Goal: Task Accomplishment & Management: Manage account settings

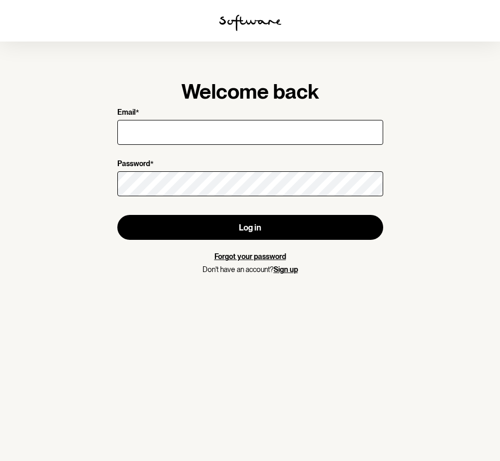
type input "[EMAIL_ADDRESS][DOMAIN_NAME]"
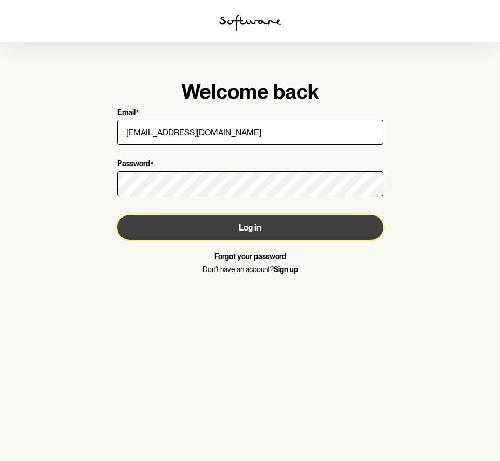
click at [237, 234] on button "Log in" at bounding box center [250, 227] width 266 height 25
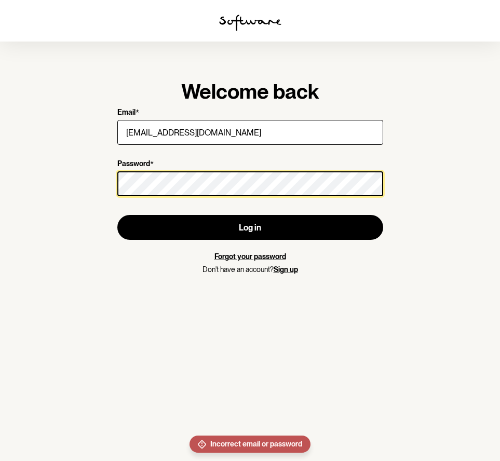
click at [117, 215] on button "Log in" at bounding box center [250, 227] width 266 height 25
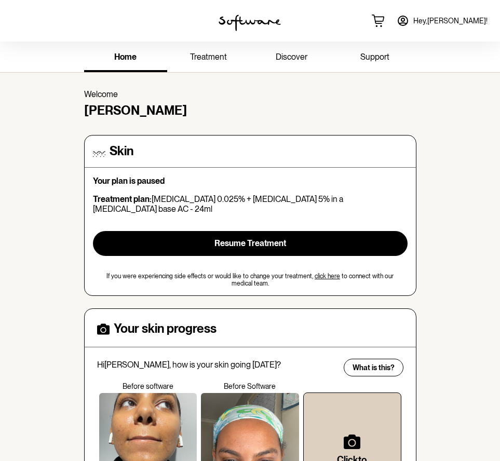
click at [409, 23] on icon at bounding box center [403, 21] width 12 height 12
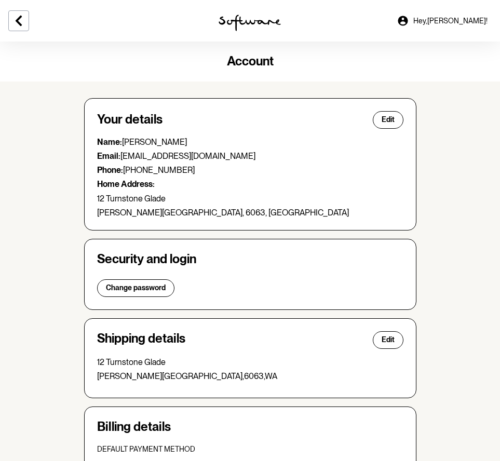
scroll to position [186, 0]
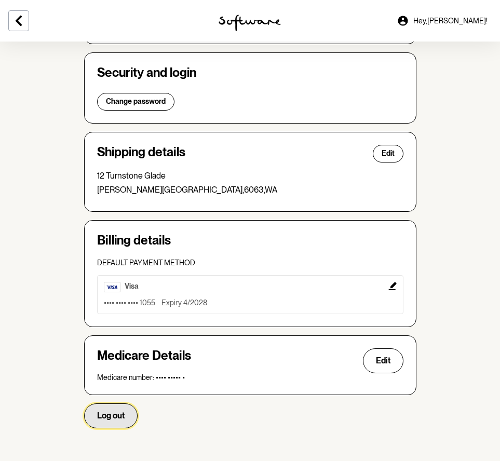
click at [122, 413] on span "Log out" at bounding box center [111, 416] width 28 height 10
